Goal: Use online tool/utility: Utilize a website feature to perform a specific function

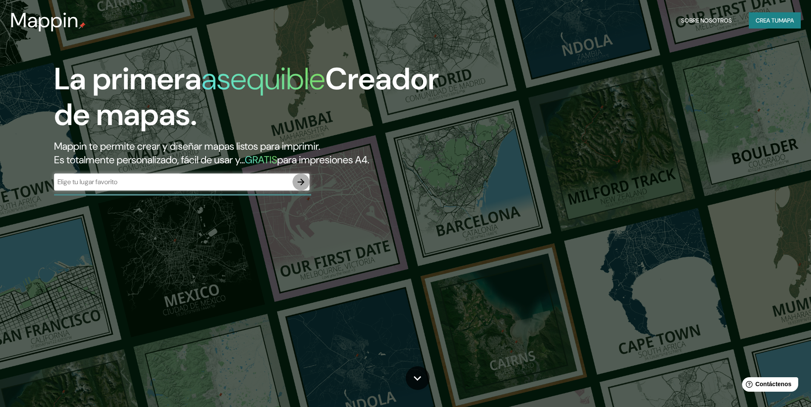
click at [298, 182] on icon "button" at bounding box center [301, 182] width 7 height 7
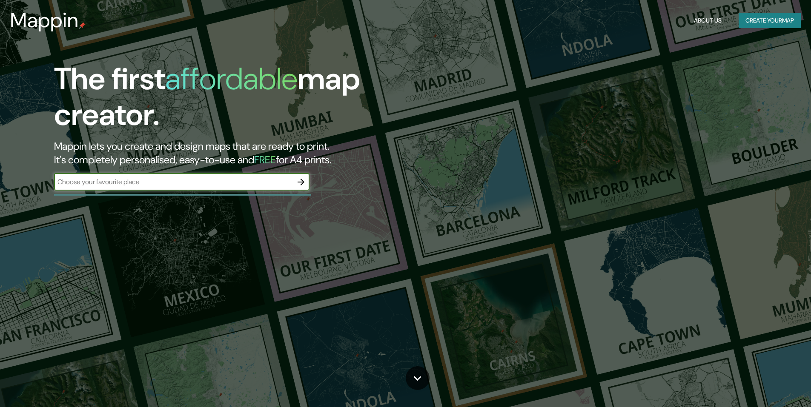
click at [184, 185] on input "text" at bounding box center [173, 182] width 238 height 10
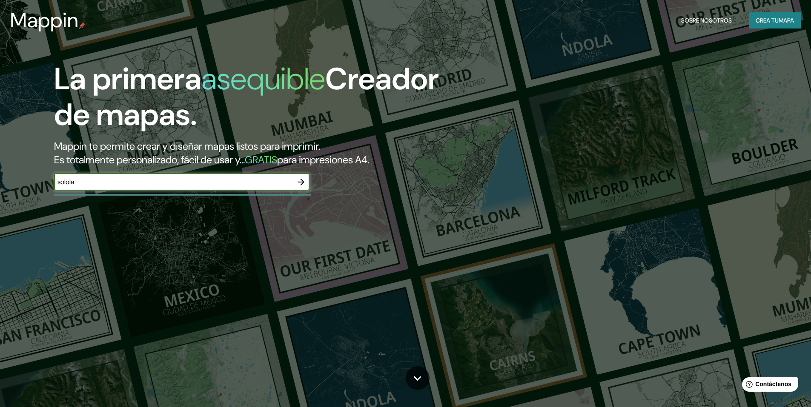
type input "solola"
click at [304, 182] on icon "button" at bounding box center [301, 182] width 10 height 10
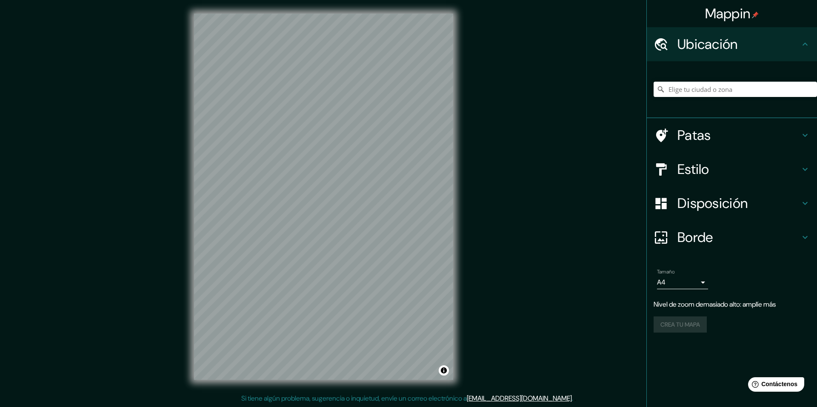
click at [493, 183] on div "Mappin Ubicación Patas Estilo Disposición Borde Elige un borde. Consejo : puede…" at bounding box center [408, 203] width 817 height 407
